Goal: Task Accomplishment & Management: Manage account settings

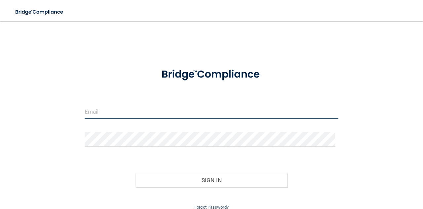
click at [154, 112] on input "email" at bounding box center [212, 111] width 254 height 15
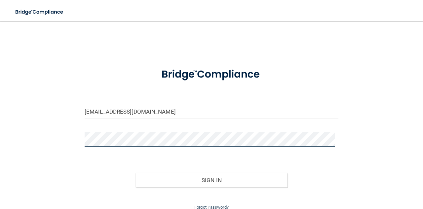
click at [136, 173] on button "Sign In" at bounding box center [212, 180] width 152 height 15
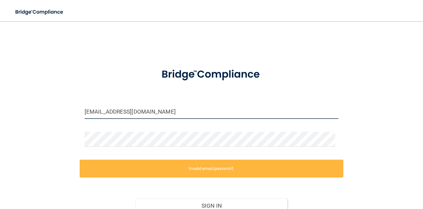
click at [156, 112] on input "[EMAIL_ADDRESS][DOMAIN_NAME]" at bounding box center [212, 111] width 254 height 15
drag, startPoint x: 156, startPoint y: 112, endPoint x: 58, endPoint y: 97, distance: 99.0
click at [58, 97] on div "[EMAIL_ADDRESS][DOMAIN_NAME] Invalid email/password. You don't have permission …" at bounding box center [211, 132] width 397 height 209
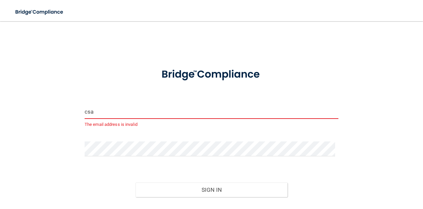
type input "[EMAIL_ADDRESS][DOMAIN_NAME]"
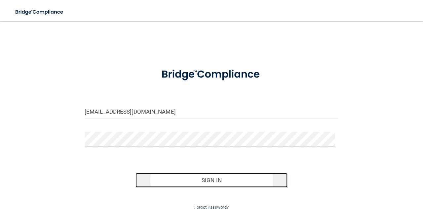
click at [189, 175] on button "Sign In" at bounding box center [212, 180] width 152 height 15
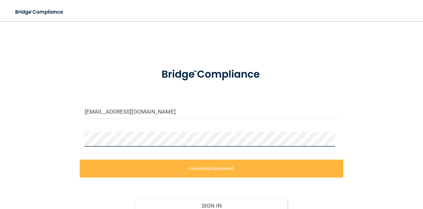
click at [54, 142] on div "[EMAIL_ADDRESS][DOMAIN_NAME] Invalid email/password. You don't have permission …" at bounding box center [211, 132] width 397 height 209
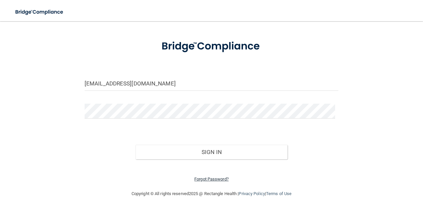
click at [199, 178] on link "Forgot Password?" at bounding box center [211, 178] width 34 height 5
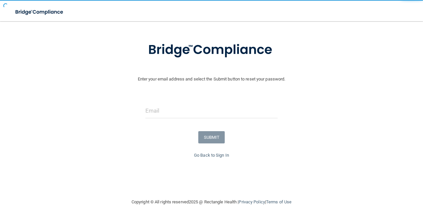
scroll to position [37, 0]
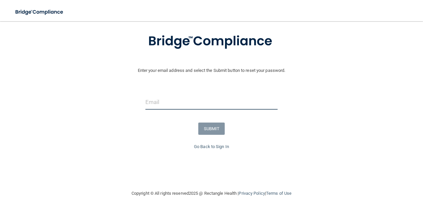
click at [165, 107] on input "email" at bounding box center [211, 102] width 132 height 15
type input "[EMAIL_ADDRESS][DOMAIN_NAME]"
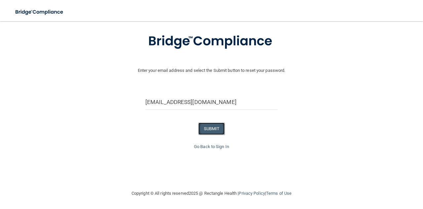
click at [209, 123] on button "SUBMIT" at bounding box center [211, 128] width 27 height 12
